Goal: Find specific page/section: Find specific page/section

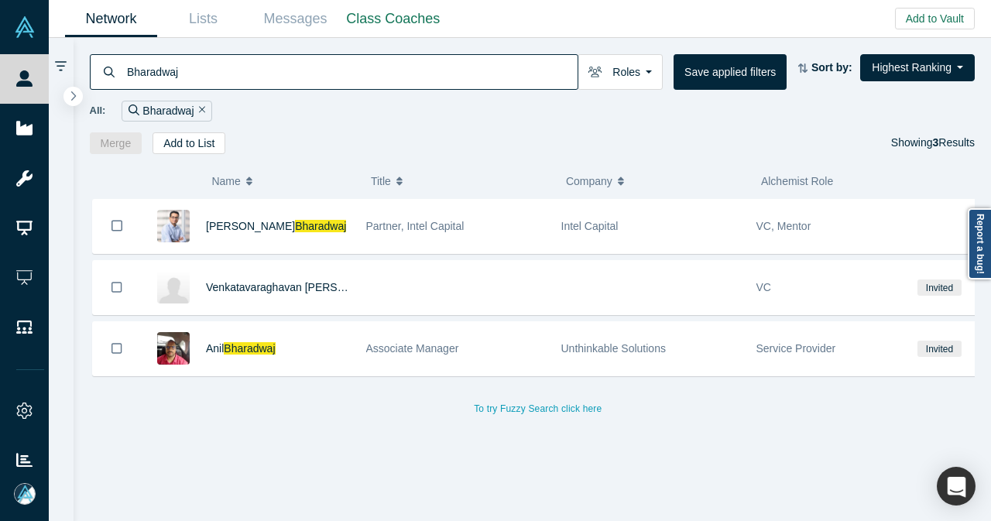
drag, startPoint x: 157, startPoint y: 68, endPoint x: 102, endPoint y: 72, distance: 55.1
click at [102, 72] on div "Bharadwaj" at bounding box center [334, 72] width 488 height 36
paste input "[PERSON_NAME]"
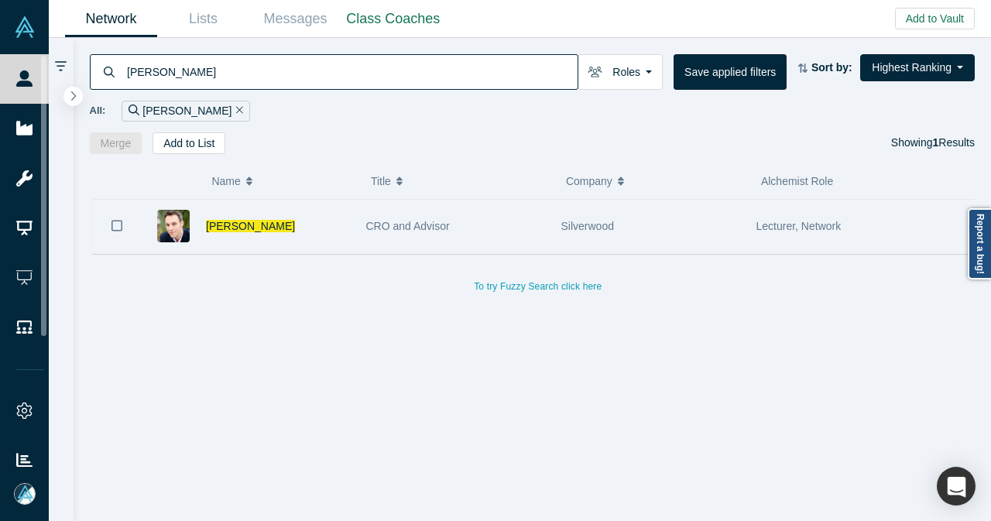
type input "[PERSON_NAME]"
click at [327, 238] on div "[PERSON_NAME]" at bounding box center [278, 226] width 144 height 53
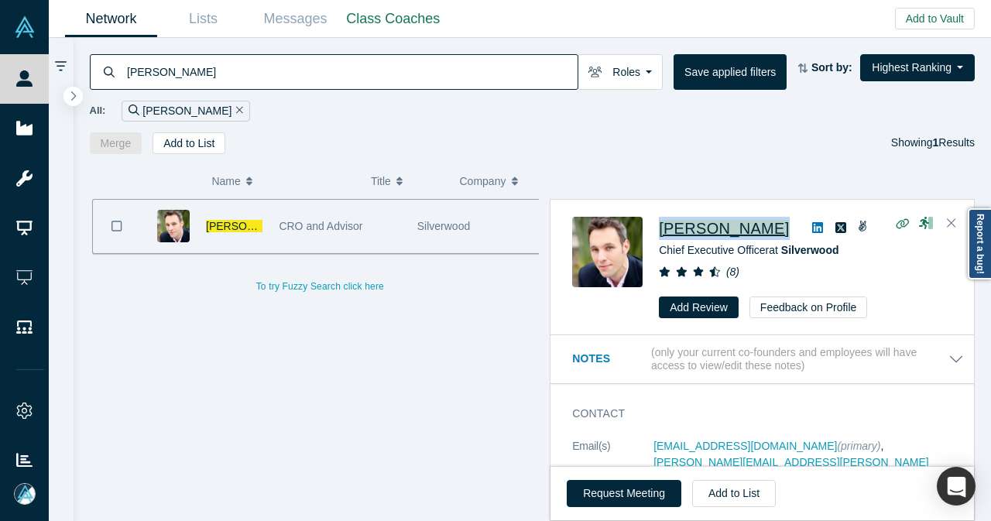
drag, startPoint x: 799, startPoint y: 227, endPoint x: 659, endPoint y: 227, distance: 140.1
click at [659, 227] on div "[PERSON_NAME]" at bounding box center [805, 228] width 293 height 23
copy div "[PERSON_NAME]"
